Goal: Task Accomplishment & Management: Manage account settings

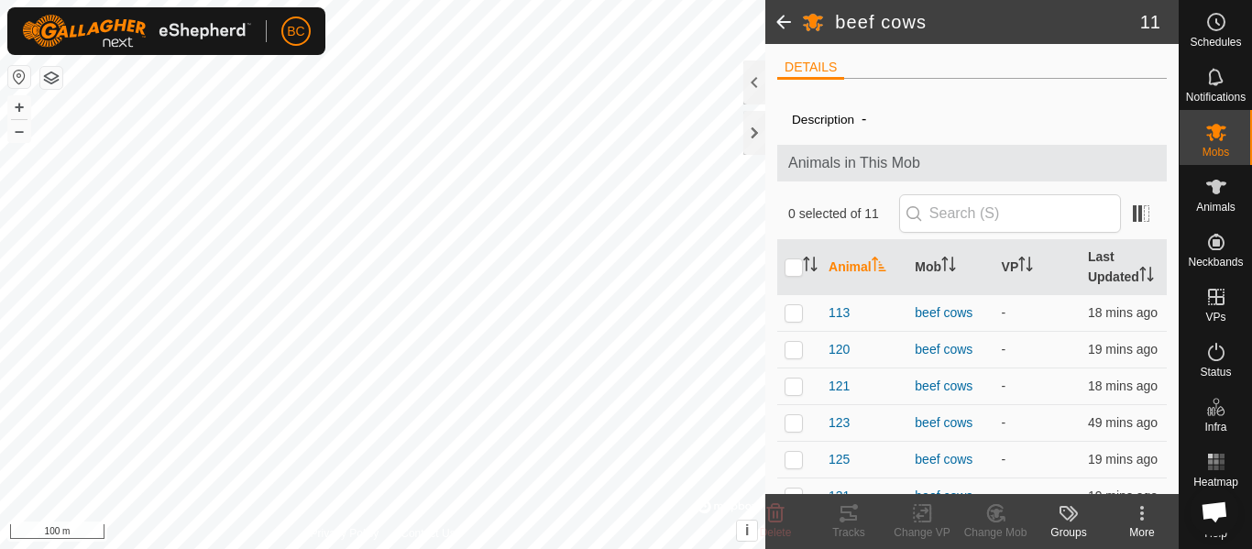
click at [1058, 74] on ul "DETAILS" at bounding box center [972, 67] width 390 height 23
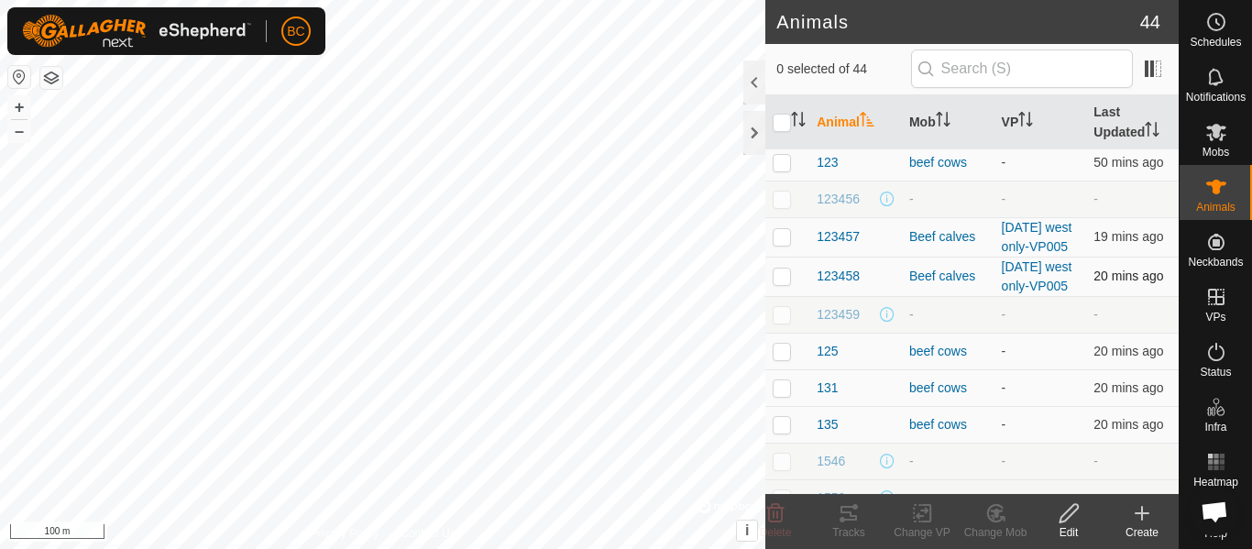
scroll to position [92, 0]
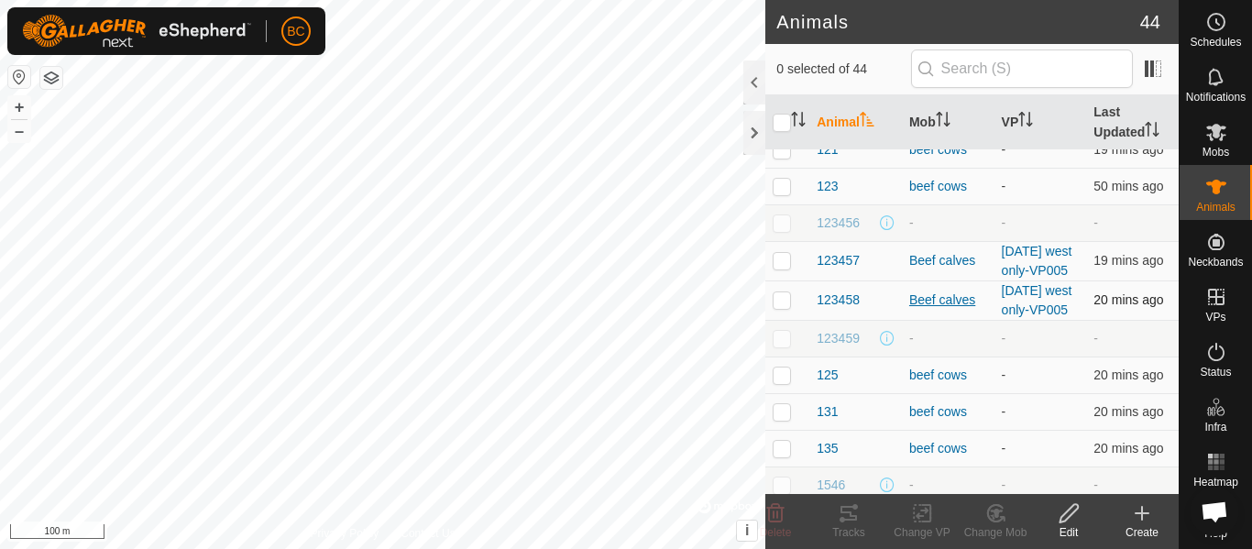
click at [937, 310] on div "Beef calves" at bounding box center [948, 300] width 78 height 19
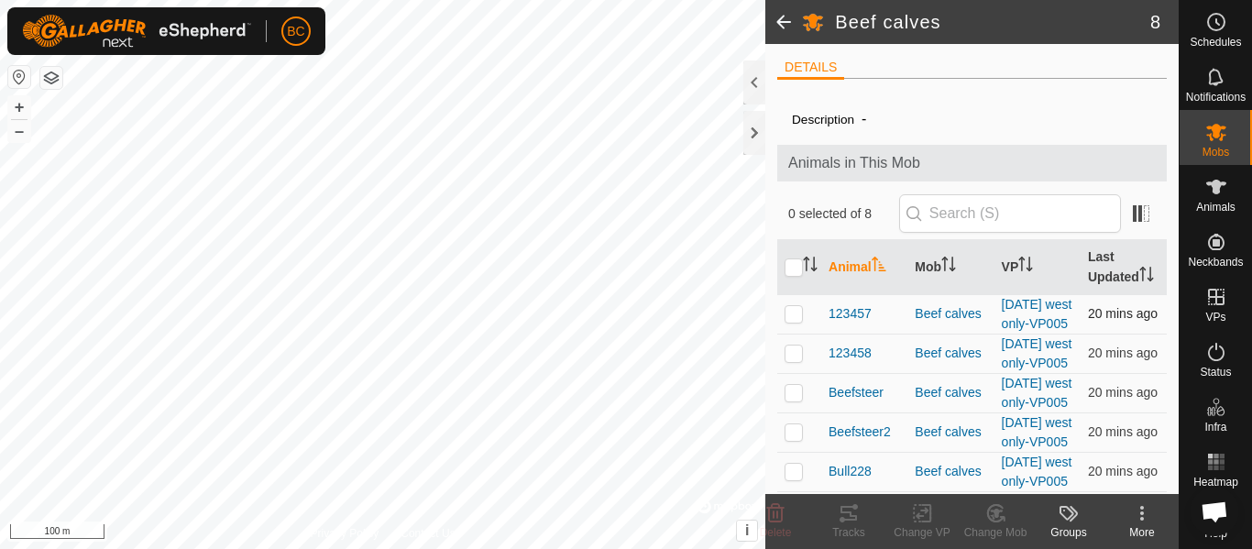
click at [799, 321] on p-checkbox at bounding box center [794, 313] width 18 height 15
checkbox input "true"
click at [854, 518] on icon at bounding box center [849, 513] width 22 height 22
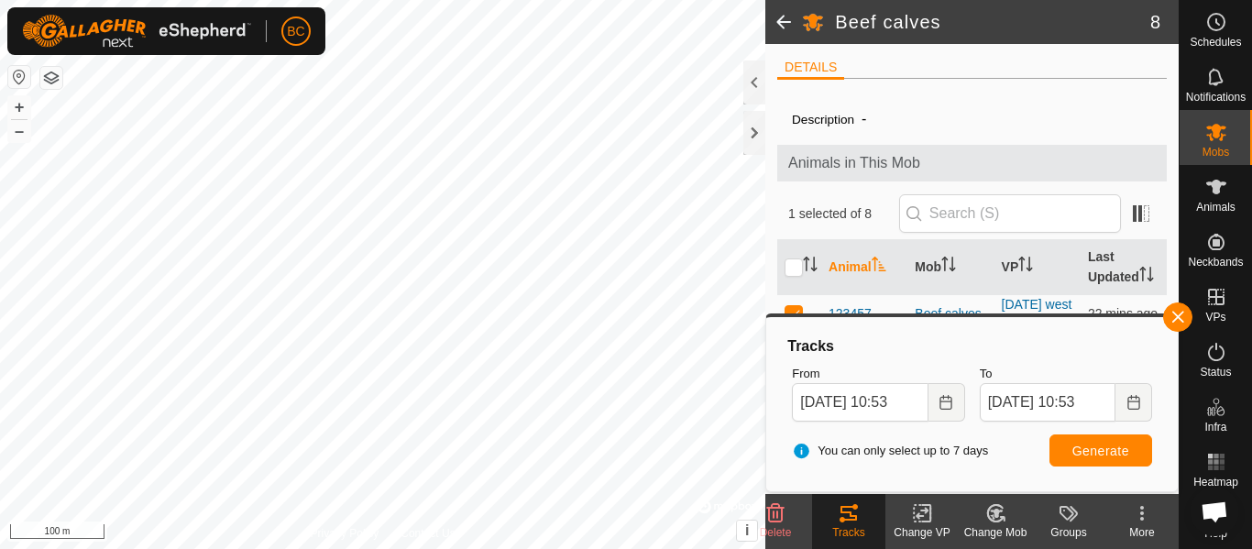
click at [783, 39] on span at bounding box center [784, 22] width 37 height 44
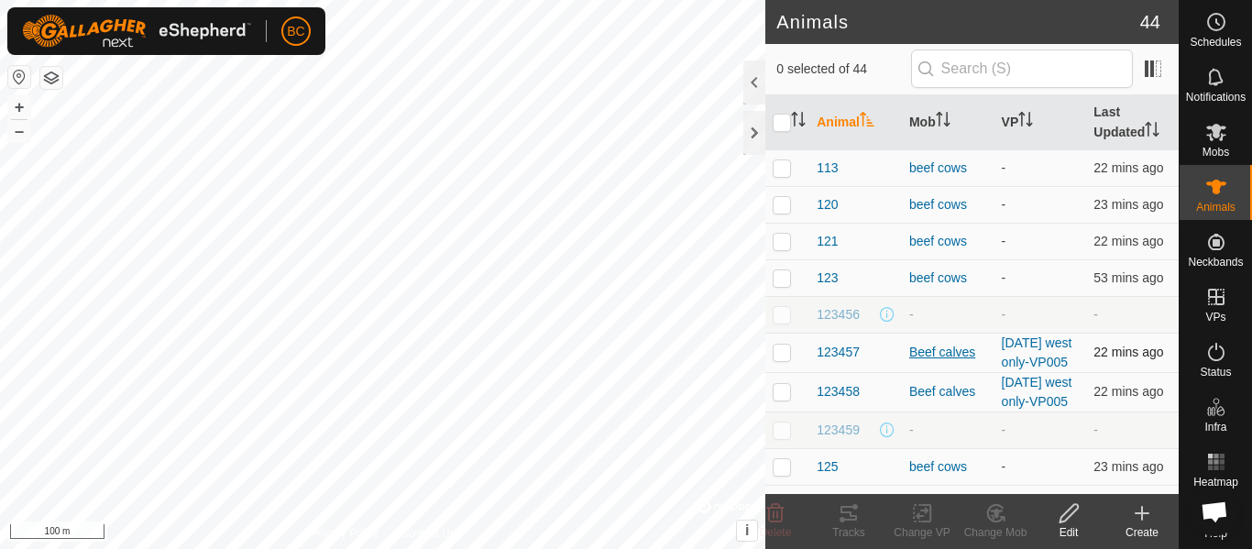
click at [946, 362] on div "Beef calves" at bounding box center [948, 352] width 78 height 19
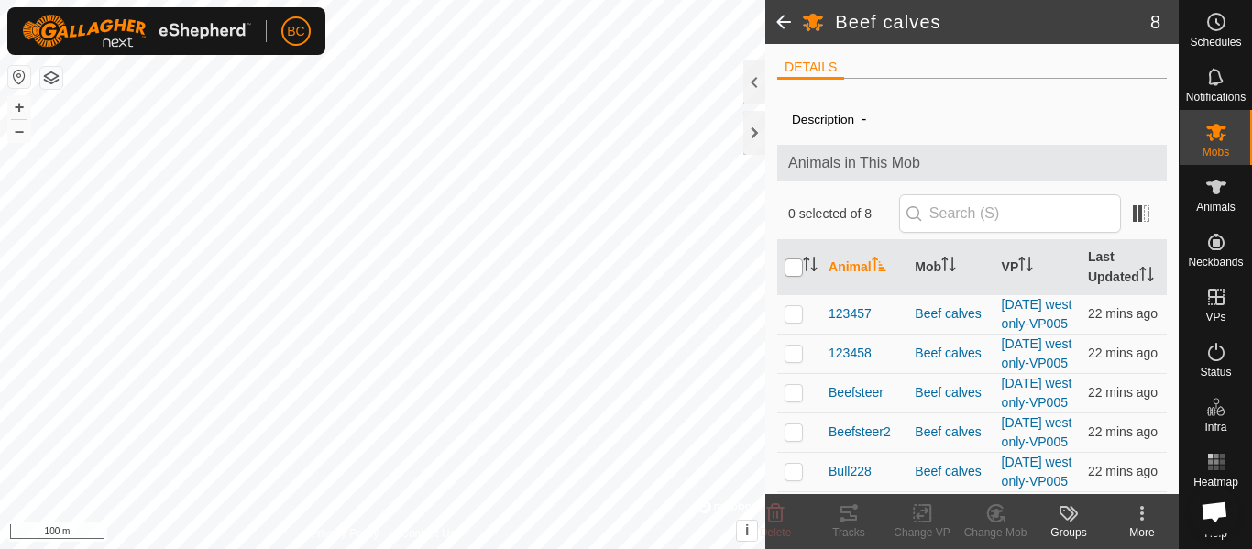
click at [793, 272] on input "checkbox" at bounding box center [794, 268] width 18 height 18
checkbox input "true"
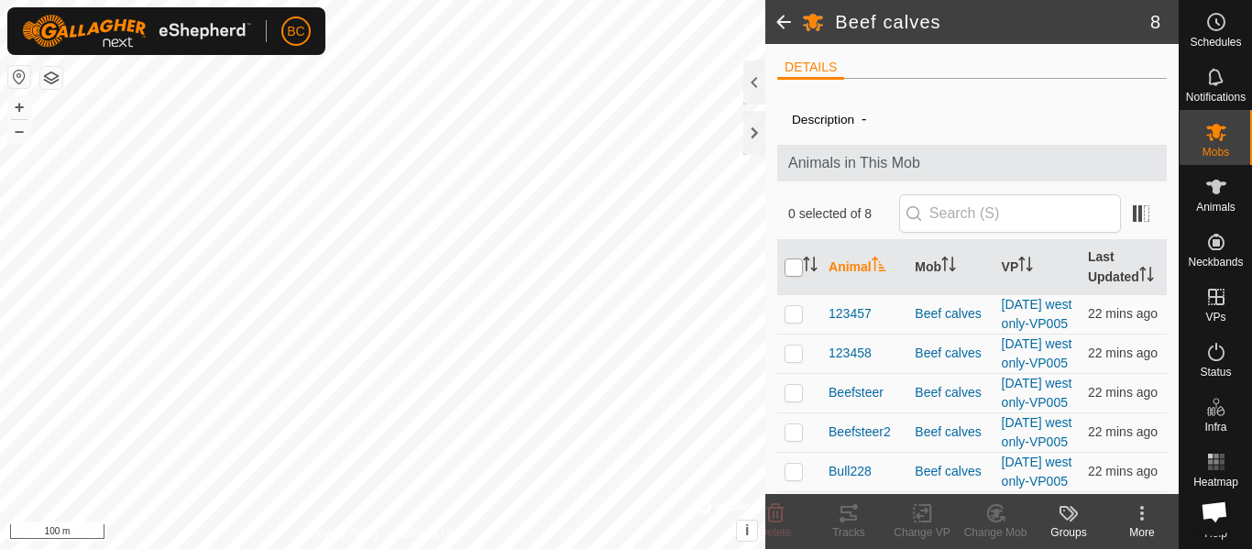
checkbox input "true"
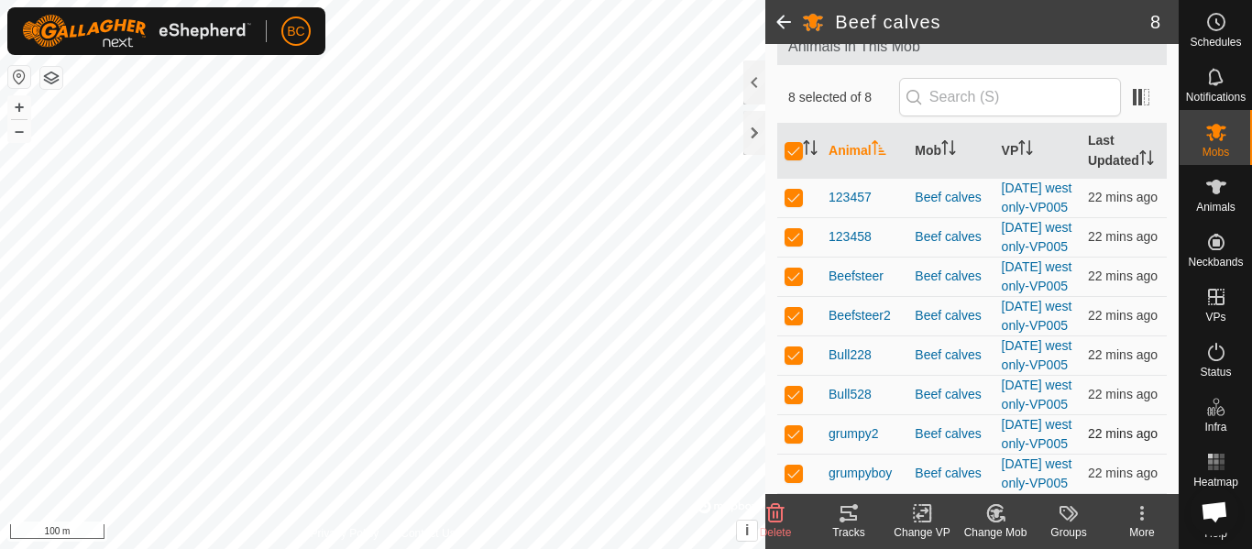
scroll to position [290, 0]
click at [1140, 526] on div "More" at bounding box center [1142, 532] width 73 height 17
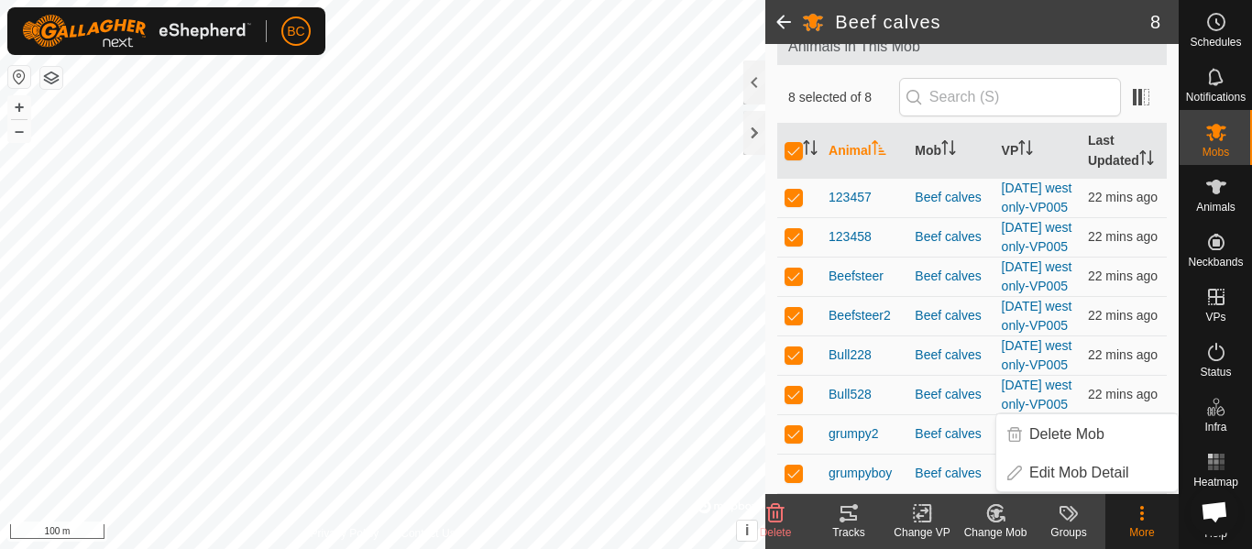
click at [918, 525] on div "Change VP" at bounding box center [922, 532] width 73 height 17
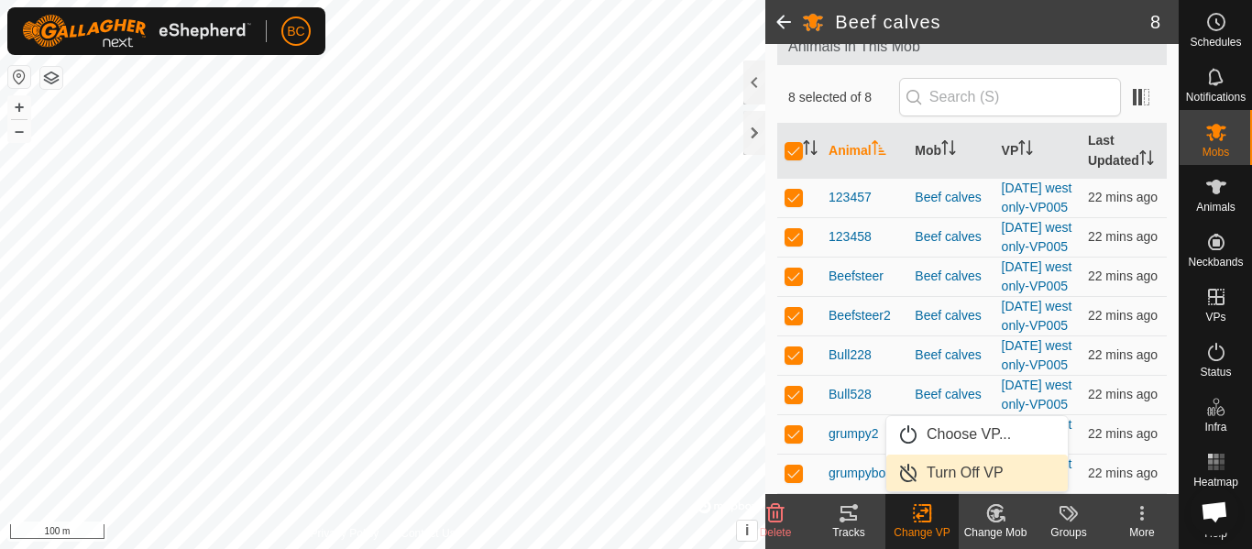
click at [942, 474] on link "Turn Off VP" at bounding box center [978, 473] width 182 height 37
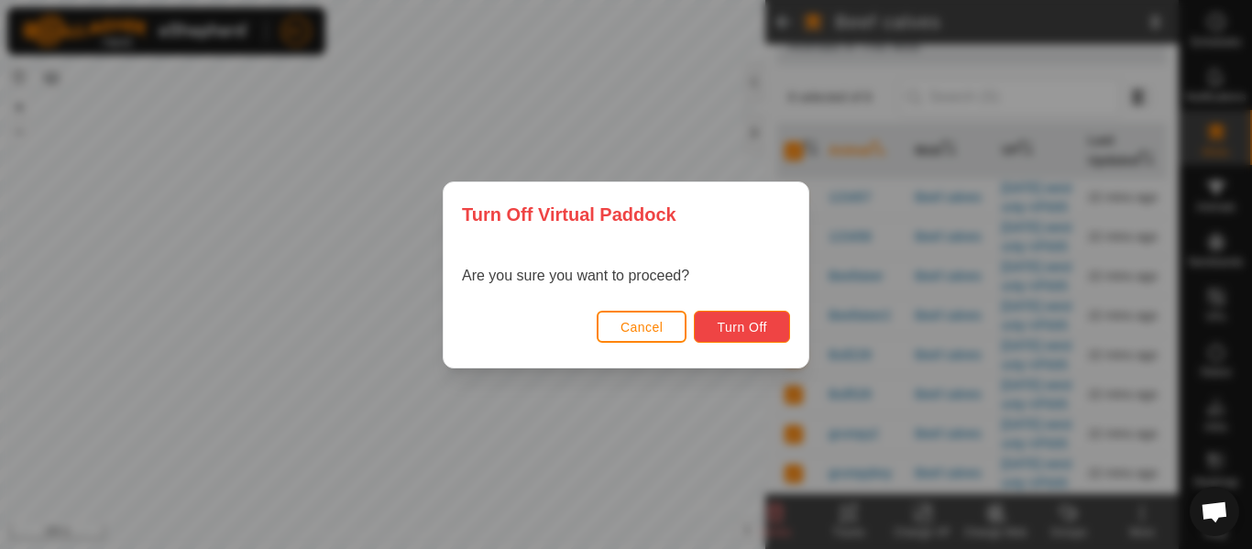
click at [737, 323] on span "Turn Off" at bounding box center [742, 327] width 50 height 15
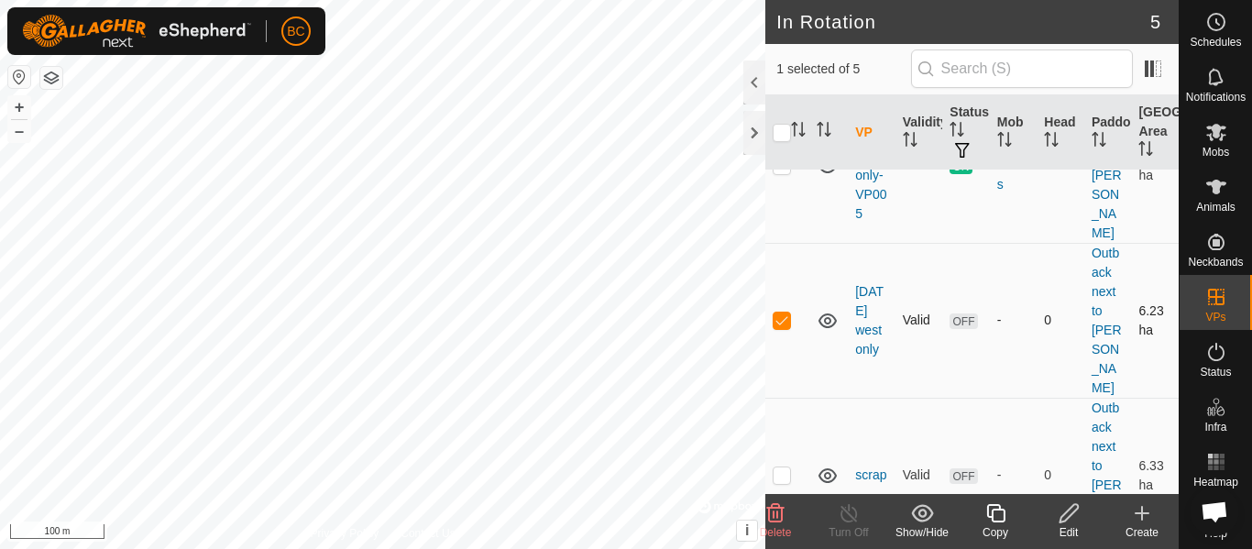
scroll to position [349, 0]
click at [831, 320] on icon at bounding box center [828, 319] width 18 height 15
checkbox input "true"
checkbox input "false"
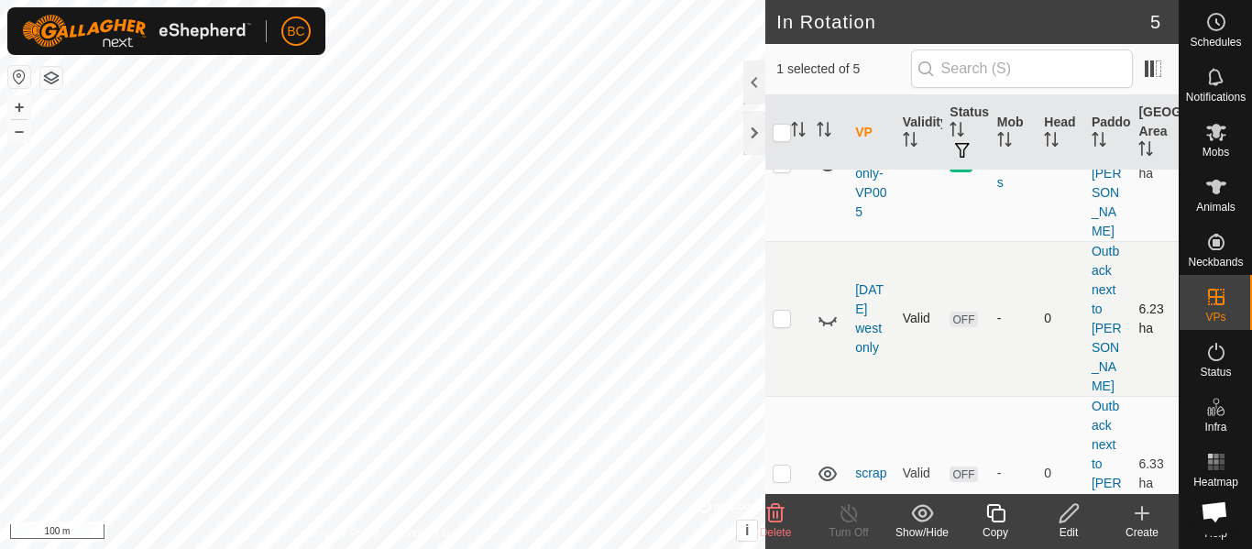
checkbox input "true"
click at [827, 467] on icon at bounding box center [828, 474] width 18 height 15
click at [876, 466] on link "scrap" at bounding box center [870, 473] width 31 height 15
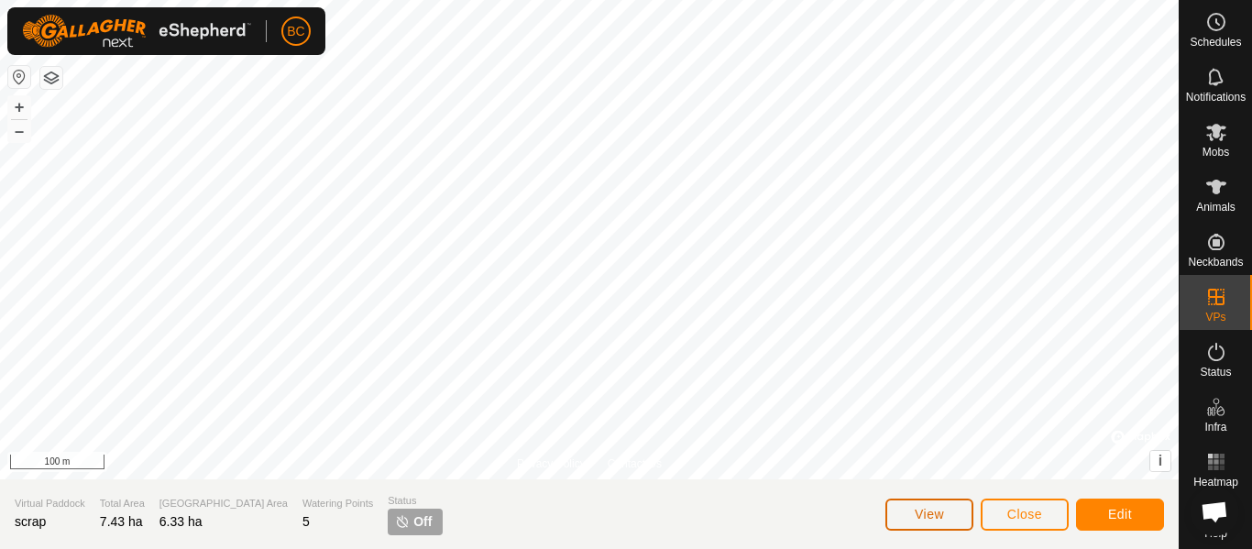
click at [931, 513] on span "View" at bounding box center [929, 514] width 29 height 15
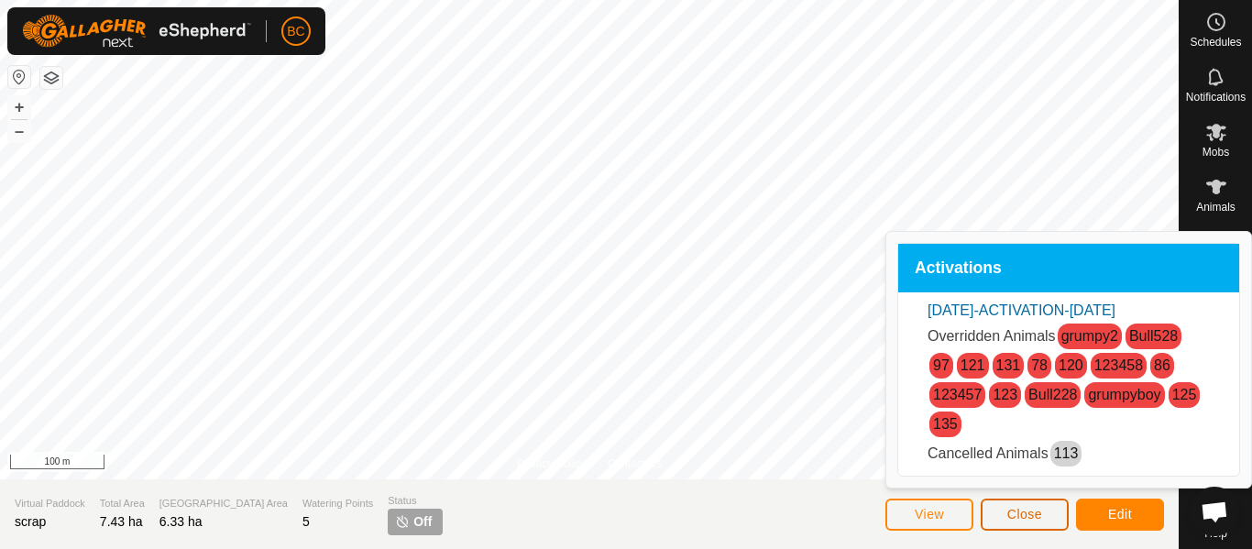
click at [1038, 519] on span "Close" at bounding box center [1025, 514] width 35 height 15
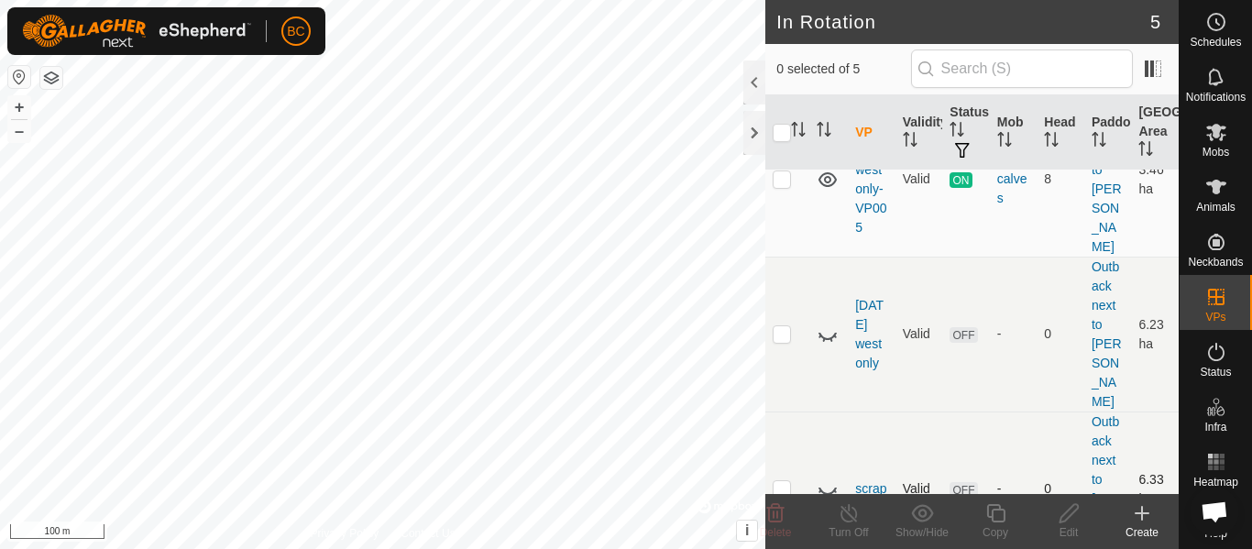
scroll to position [349, 0]
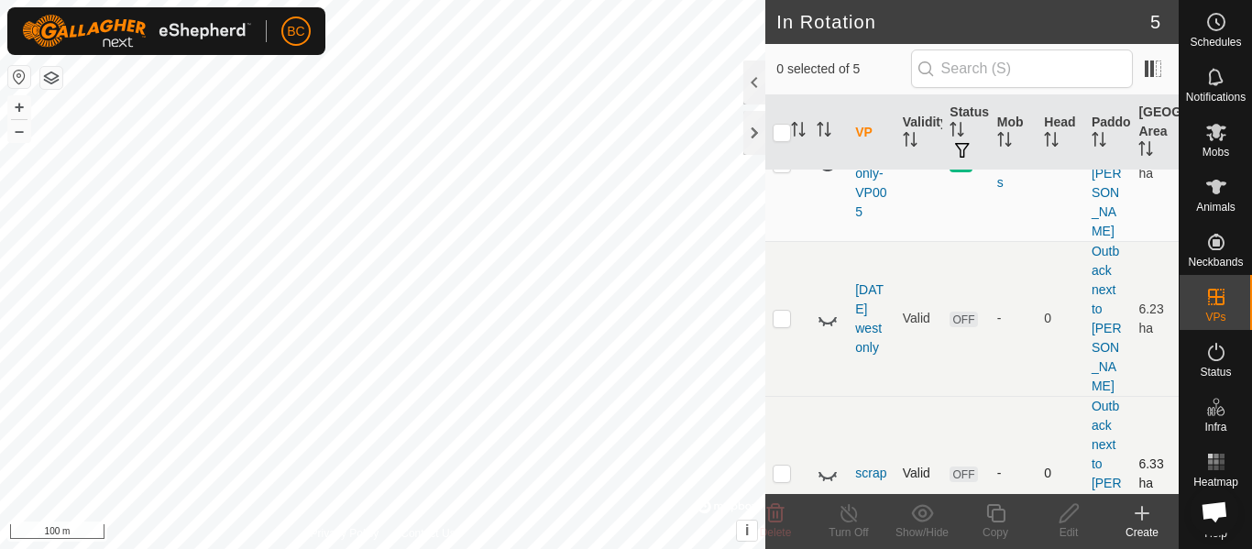
click at [778, 466] on p-checkbox at bounding box center [782, 473] width 18 height 15
click at [780, 515] on icon at bounding box center [776, 513] width 22 height 22
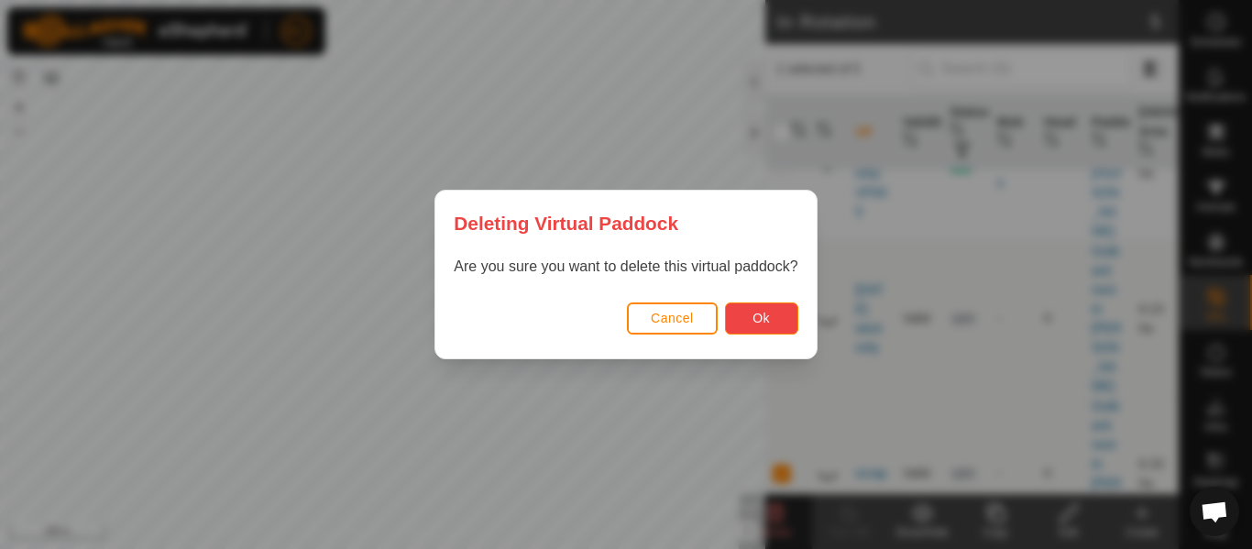
click at [756, 316] on span "Ok" at bounding box center [761, 318] width 17 height 15
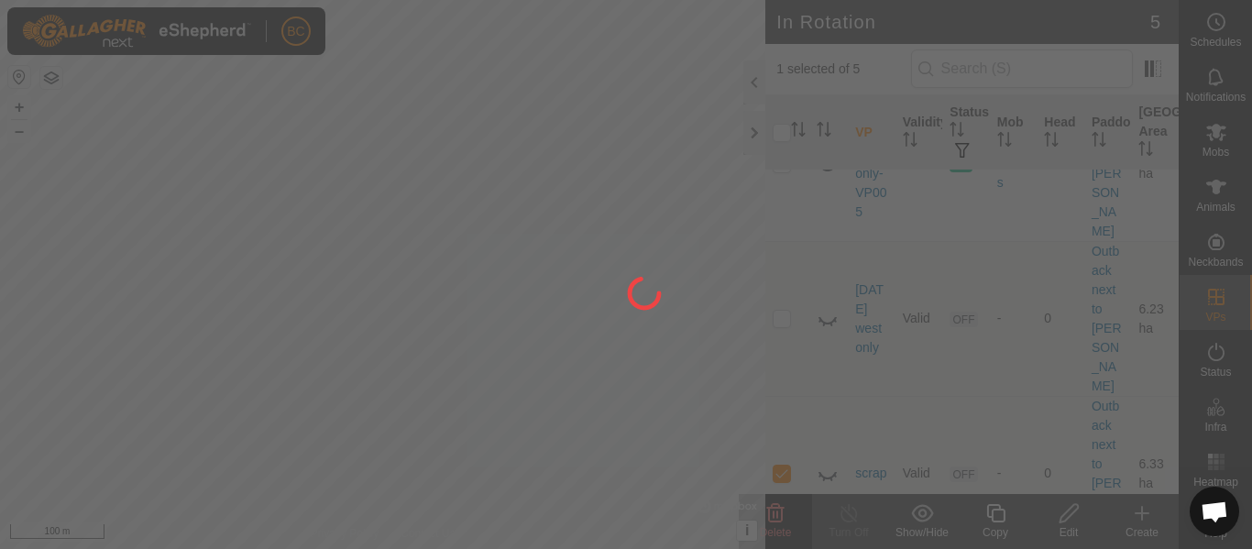
checkbox input "false"
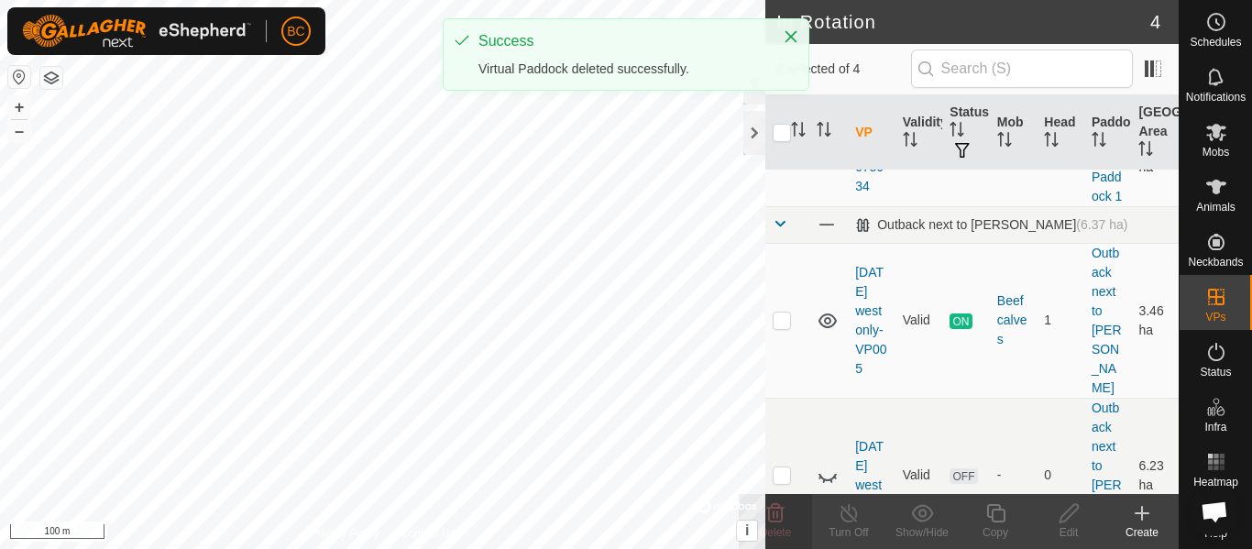
scroll to position [233, 0]
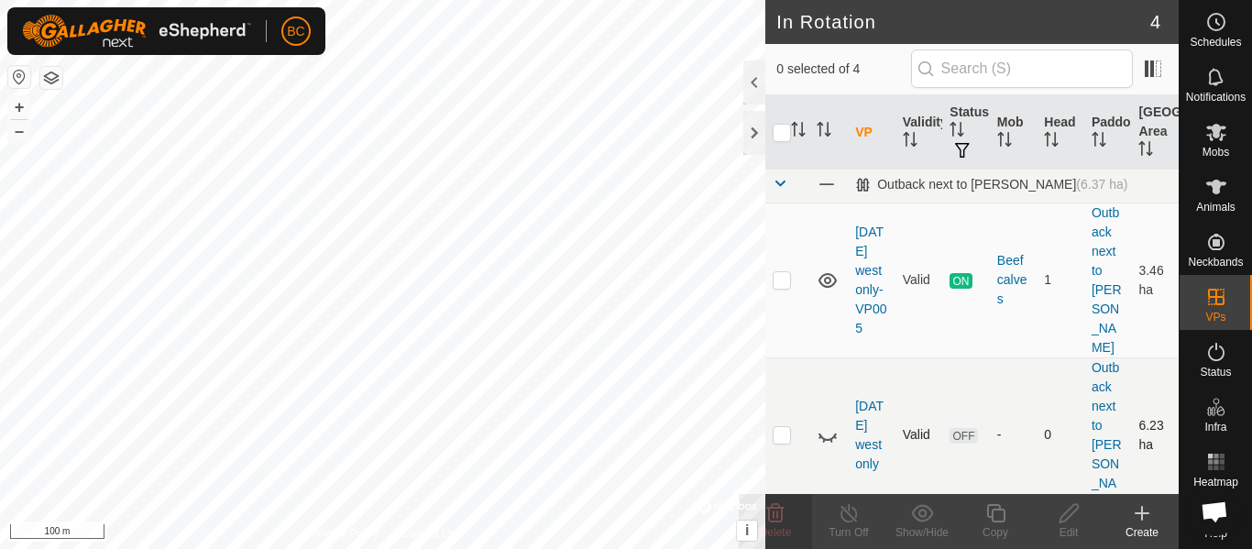
checkbox input "true"
click at [1062, 528] on div "Edit" at bounding box center [1068, 532] width 73 height 17
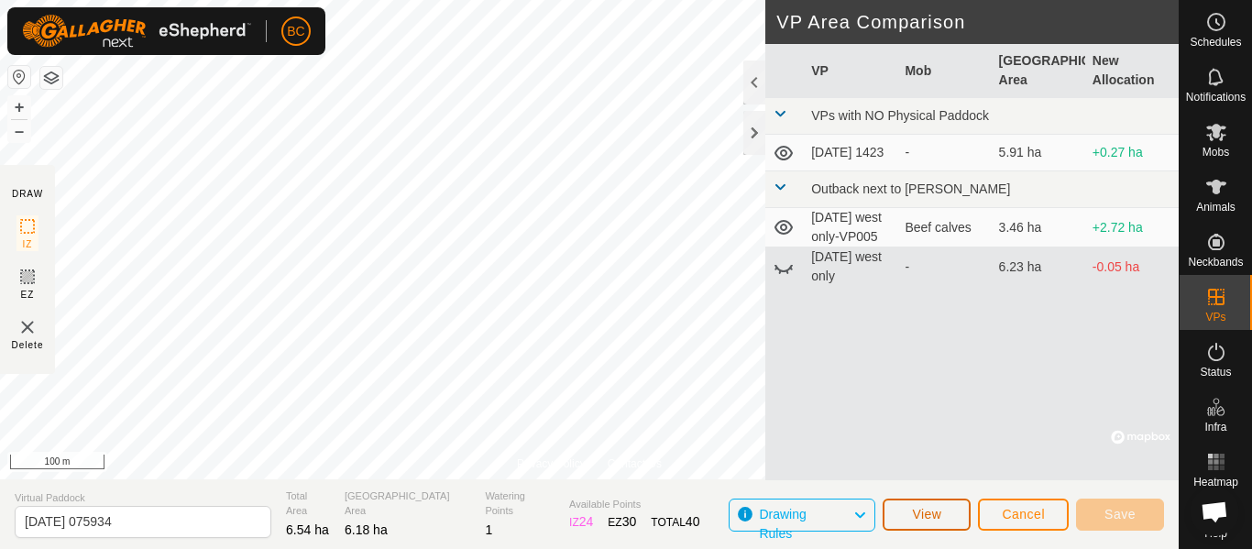
click at [931, 512] on span "View" at bounding box center [926, 514] width 29 height 15
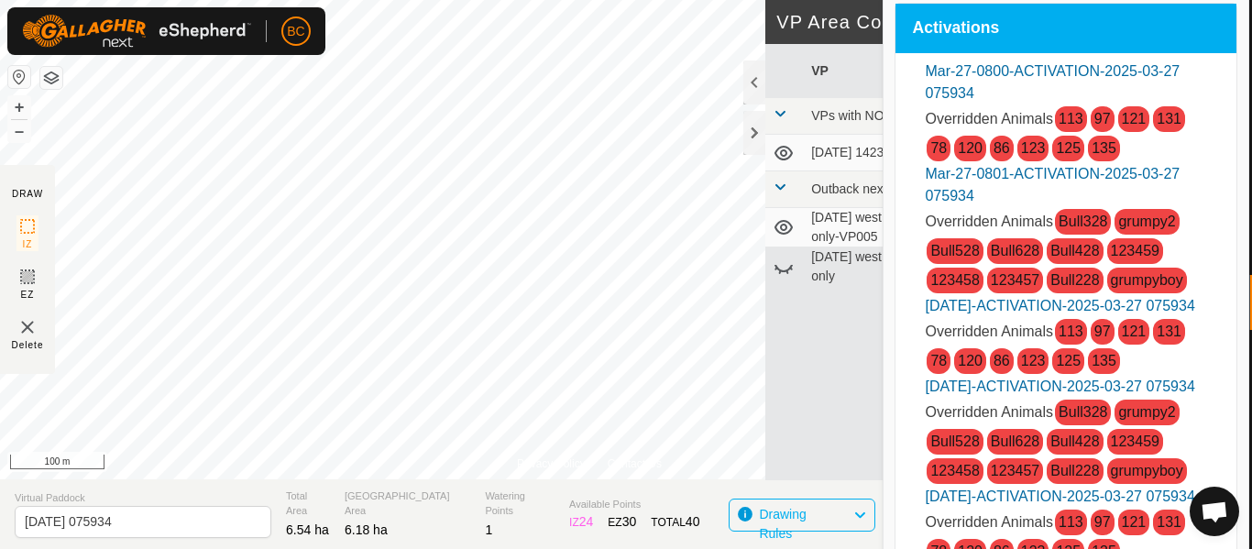
click at [848, 435] on div "VP Mob Grazing Area New Allocation VPs with NO Physical Paddock [DATE] 1423 - 5…" at bounding box center [972, 262] width 413 height 436
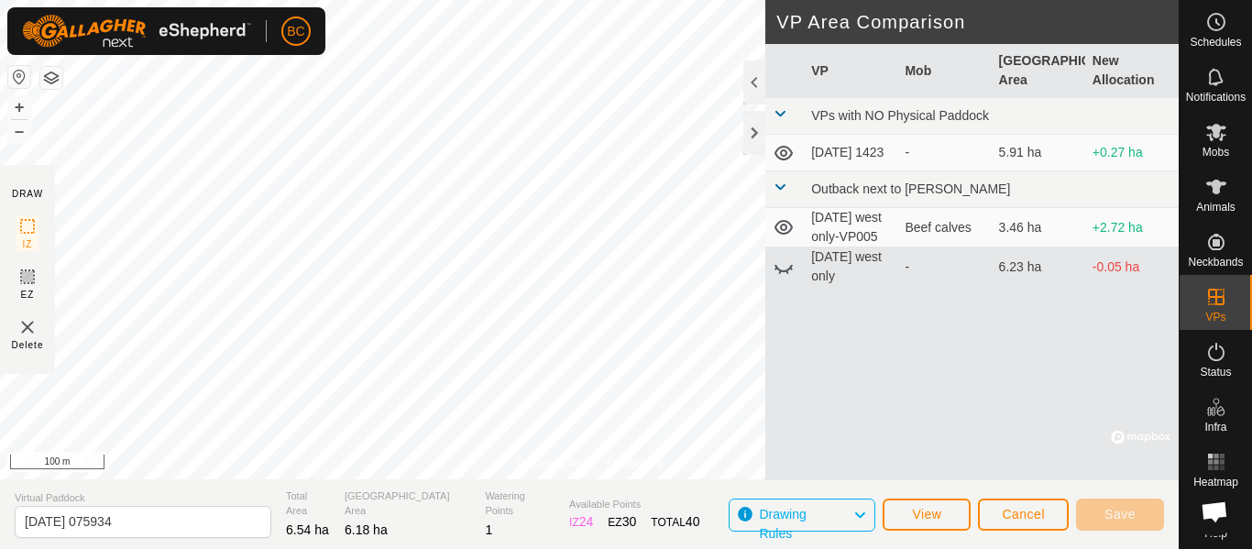
click at [845, 506] on span "Drawing Rules" at bounding box center [806, 515] width 94 height 24
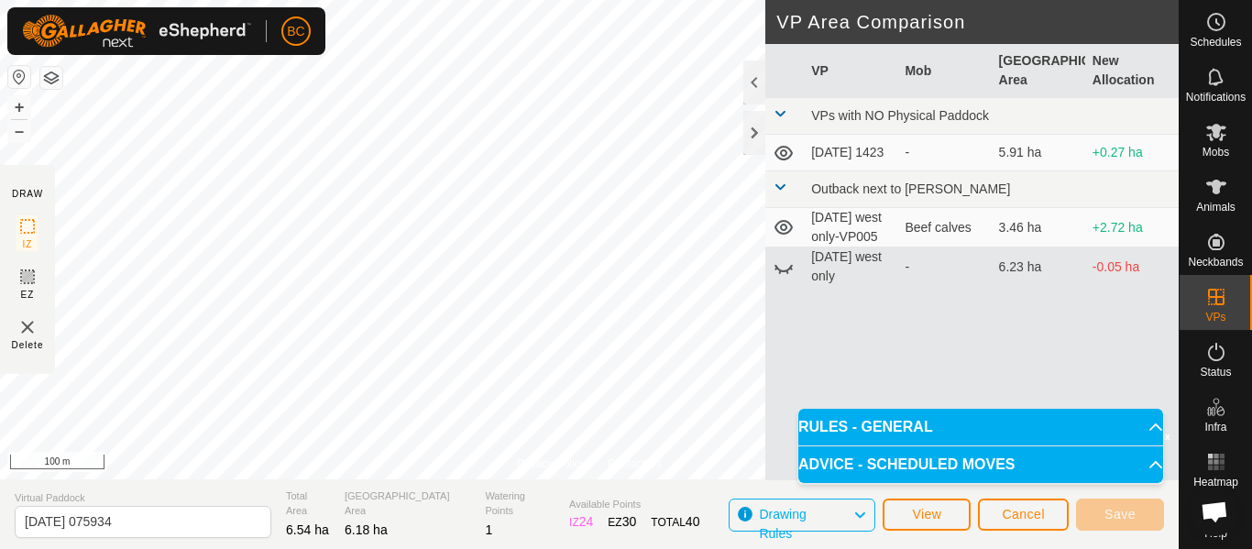
click at [880, 466] on p-accordion-header "ADVICE - SCHEDULED MOVES" at bounding box center [981, 464] width 365 height 37
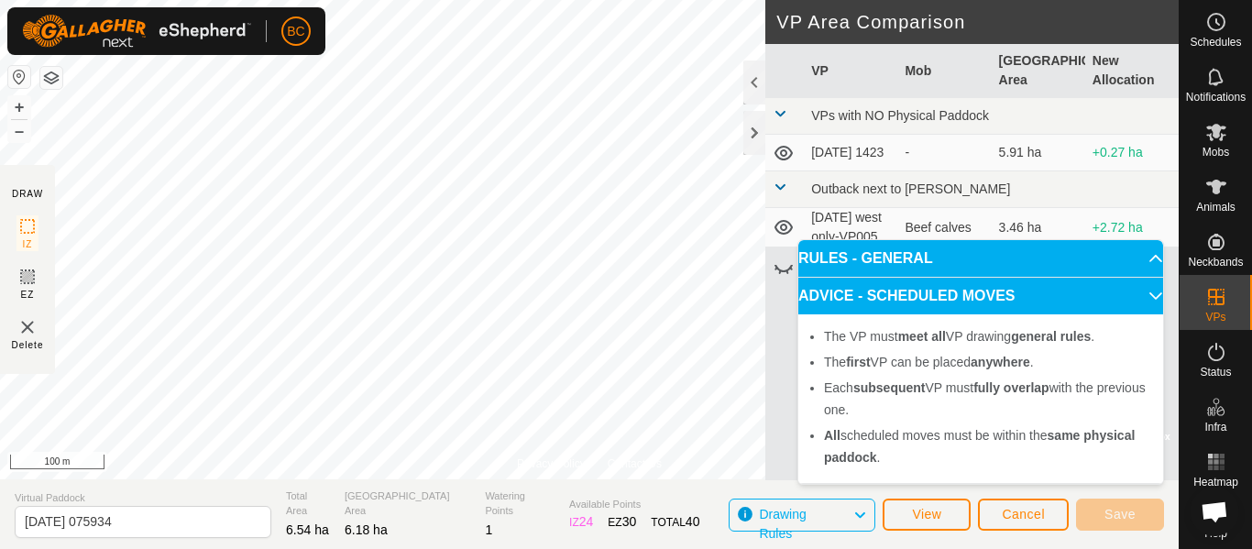
click at [890, 301] on p-accordion-header "ADVICE - SCHEDULED MOVES" at bounding box center [981, 296] width 365 height 37
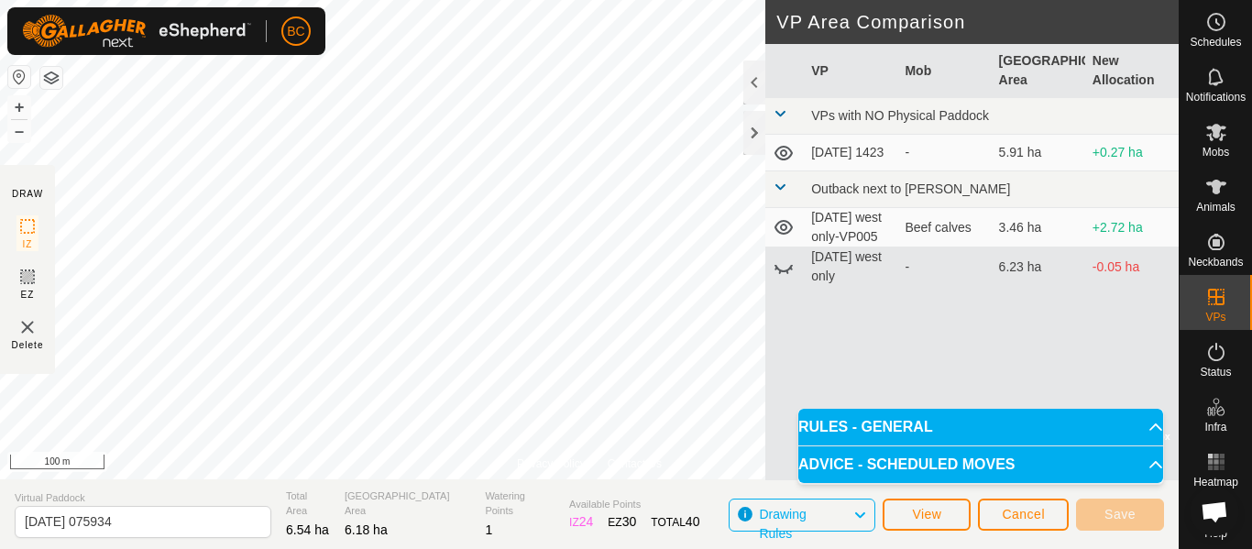
click at [871, 352] on div "VP Mob Grazing Area New Allocation VPs with NO Physical Paddock [DATE] 1423 - 5…" at bounding box center [972, 262] width 413 height 436
click at [1030, 519] on span "Cancel" at bounding box center [1023, 514] width 43 height 15
